Goal: Transaction & Acquisition: Purchase product/service

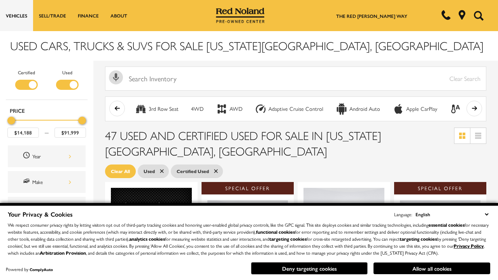
scroll to position [339, 0]
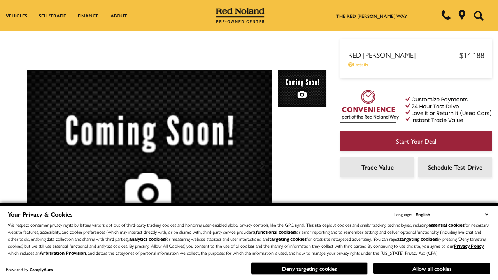
scroll to position [408, 0]
